Goal: Communication & Community: Share content

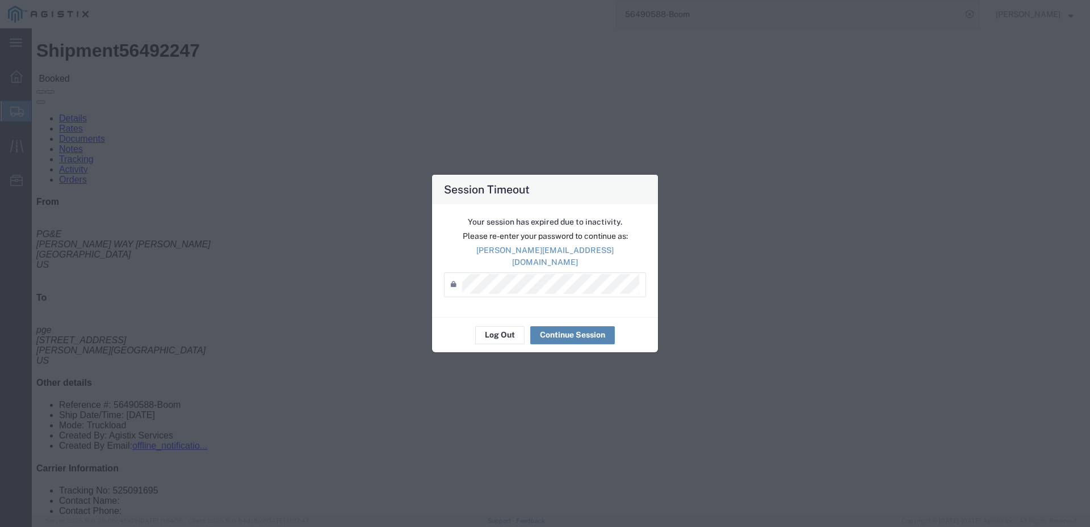
click at [552, 330] on button "Continue Session" at bounding box center [572, 335] width 85 height 18
click at [574, 334] on button "Continue Session" at bounding box center [572, 335] width 85 height 18
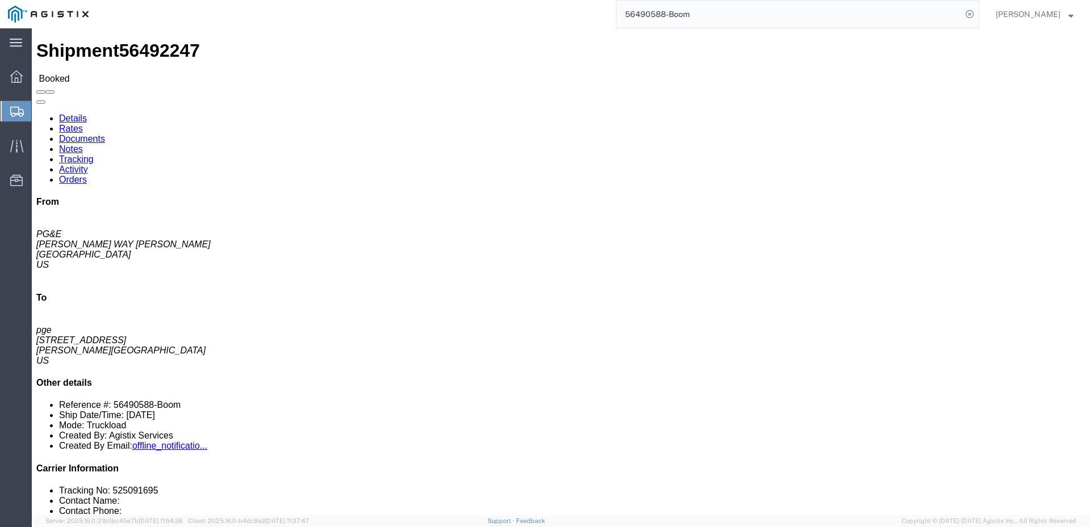
click at [971, 522] on span "Copyright © 2009-2025 Agistix Inc., All Rights Reserved" at bounding box center [988, 522] width 175 height 10
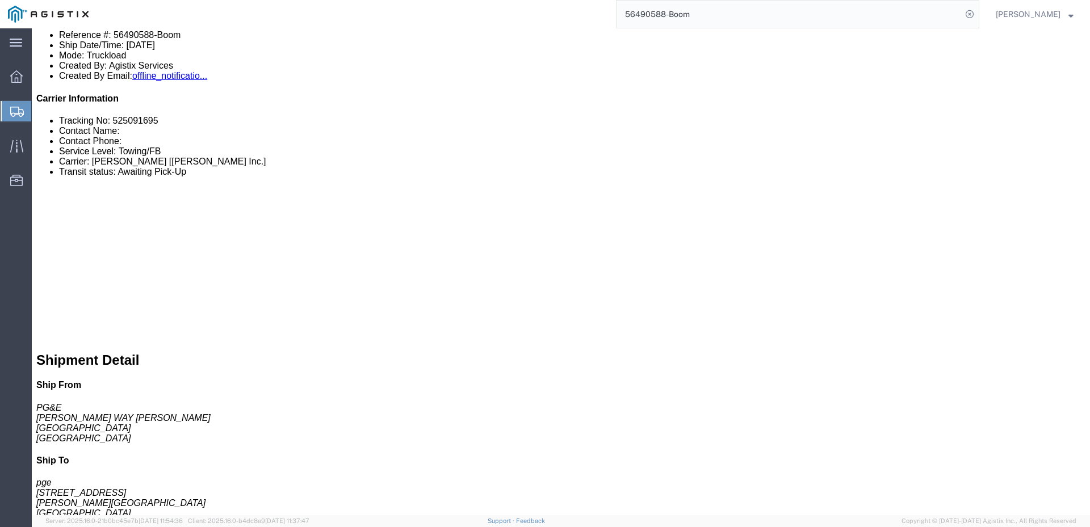
scroll to position [54, 0]
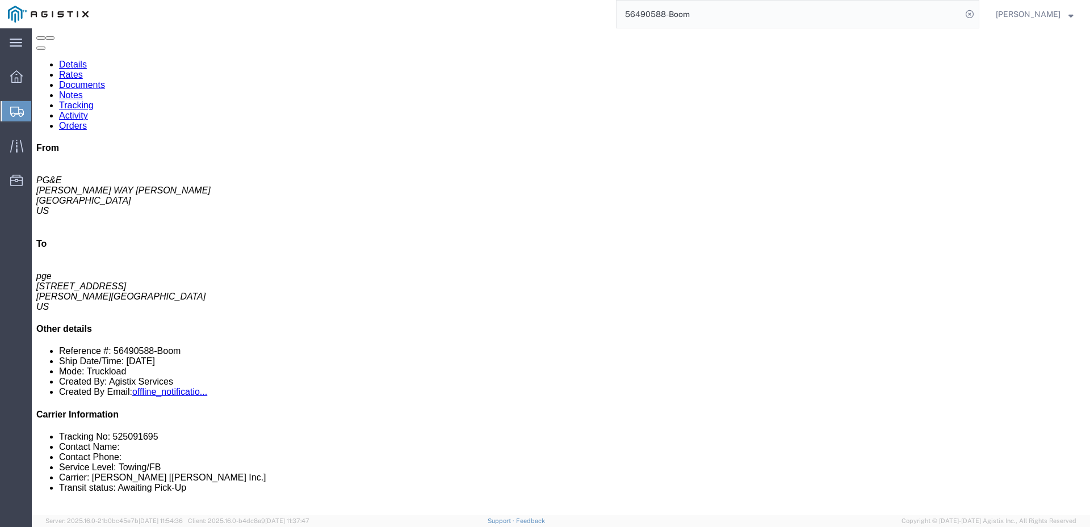
click at [1043, 17] on span "Joe Torres" at bounding box center [1028, 14] width 65 height 12
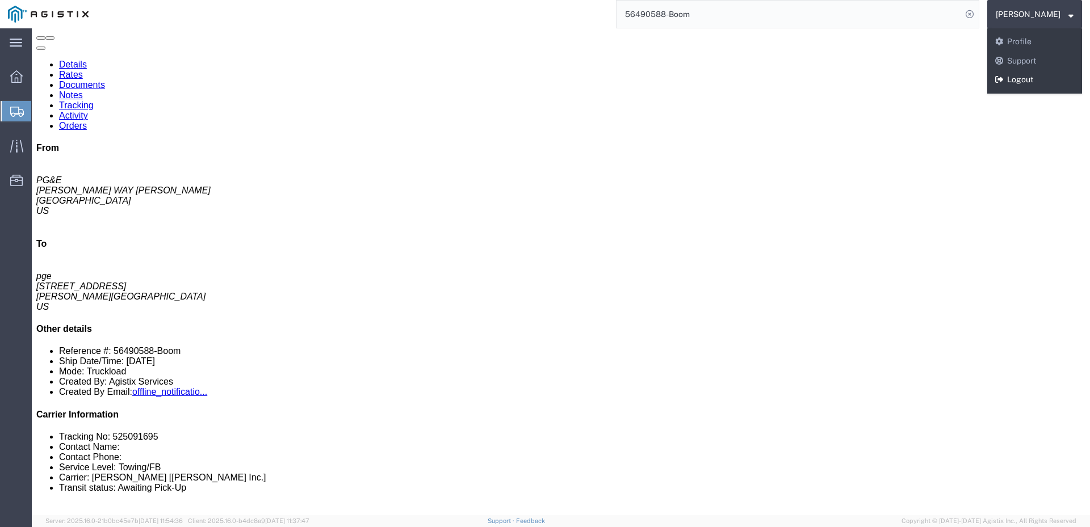
click at [1031, 78] on link "Logout" at bounding box center [1034, 79] width 95 height 19
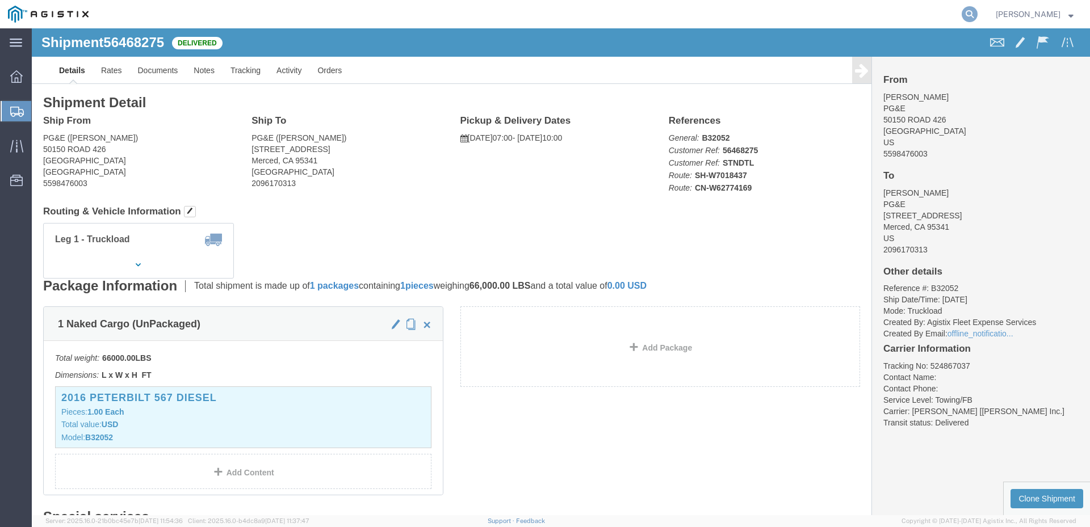
click at [977, 13] on icon at bounding box center [970, 14] width 16 height 16
click at [695, 13] on input "search" at bounding box center [788, 14] width 345 height 27
paste input "56490588-Boom"
type input "56490588-Boom"
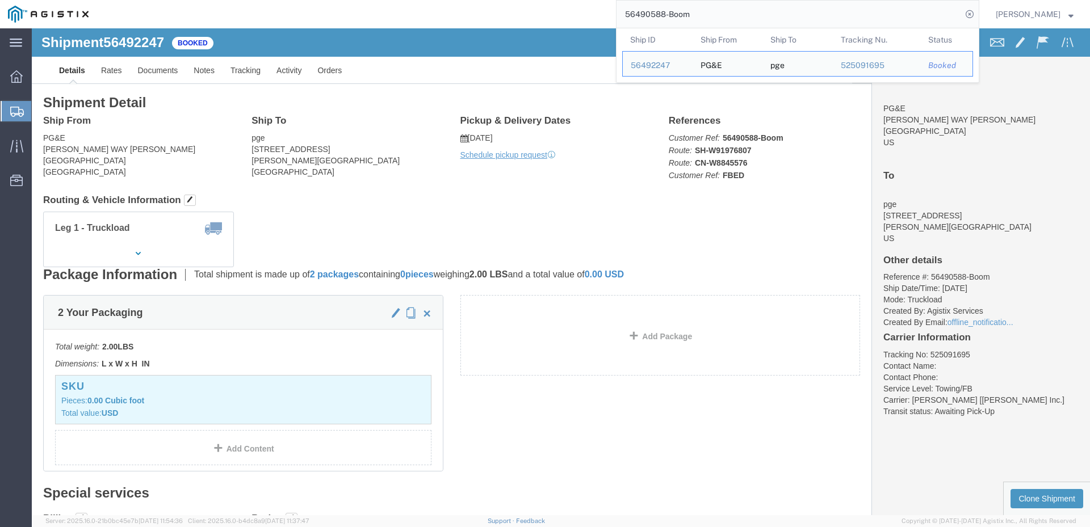
click at [738, 18] on input "56490588-Boom" at bounding box center [788, 14] width 345 height 27
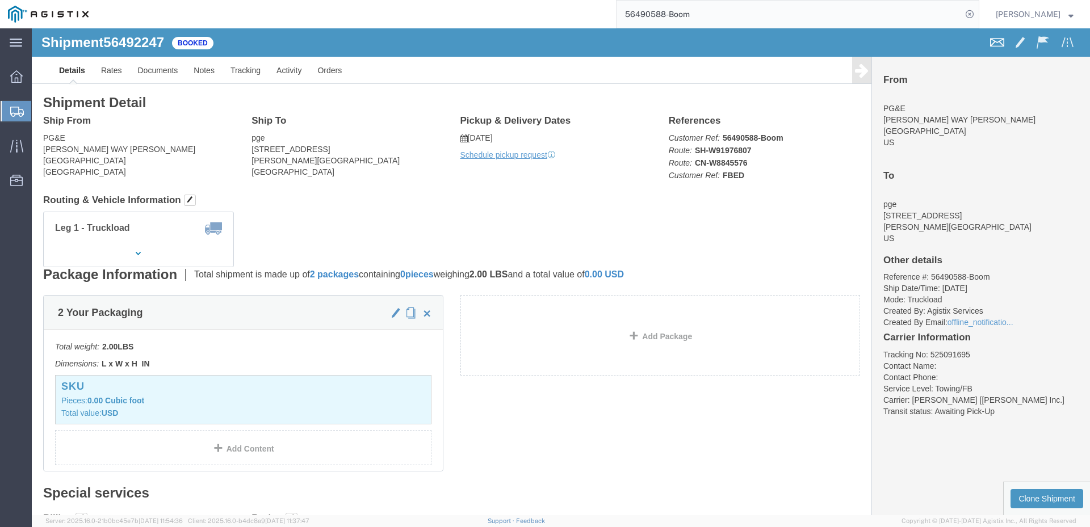
click span
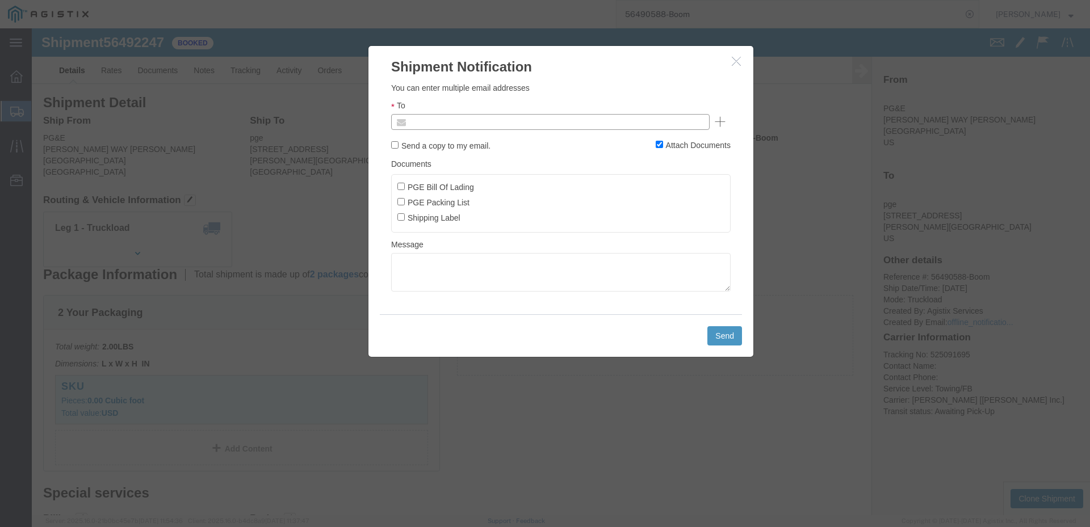
click input "text"
type input "mmoreno@epplerinc.com"
click input "PGE Bill Of Lading"
checkbox input "true"
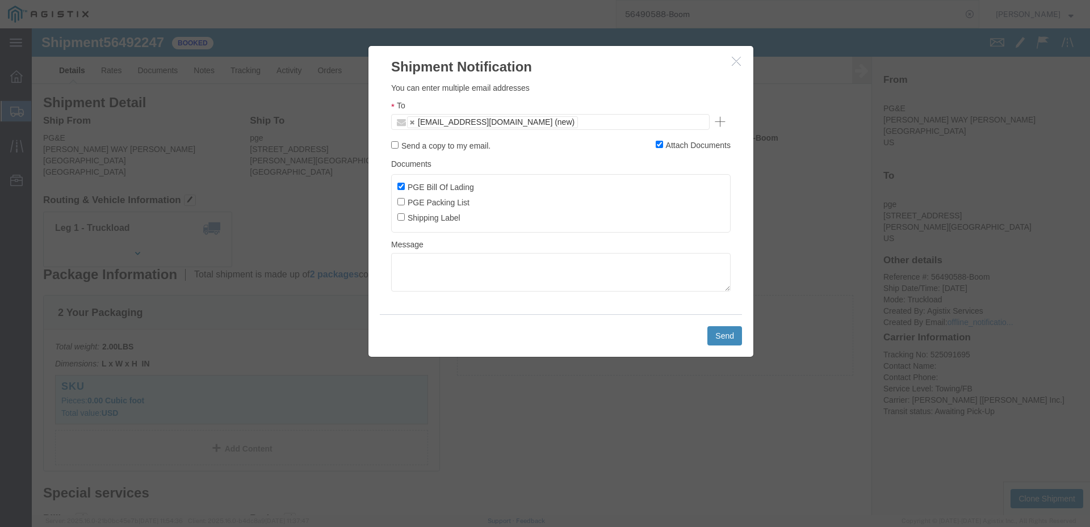
click button "Send"
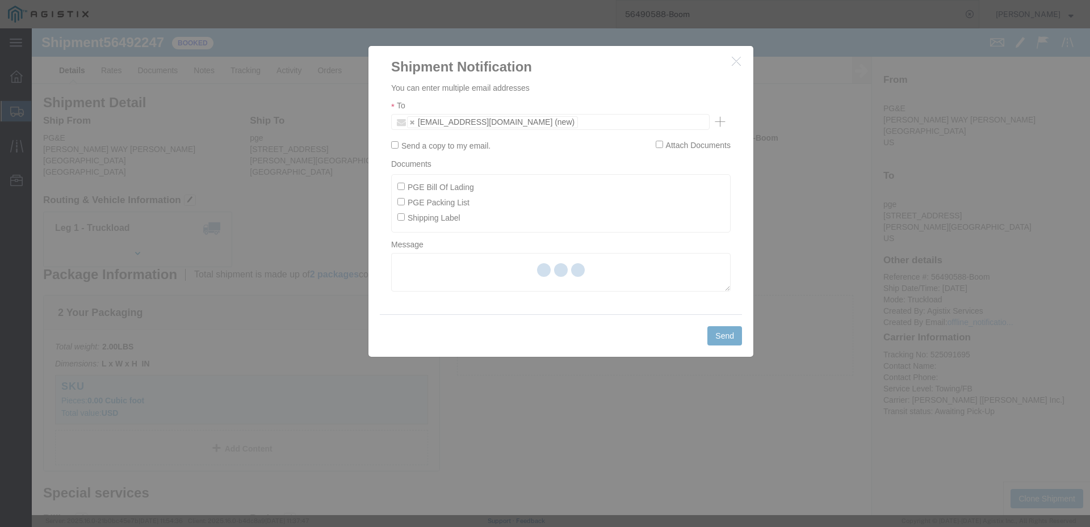
checkbox input "false"
